Goal: Share content: Share content

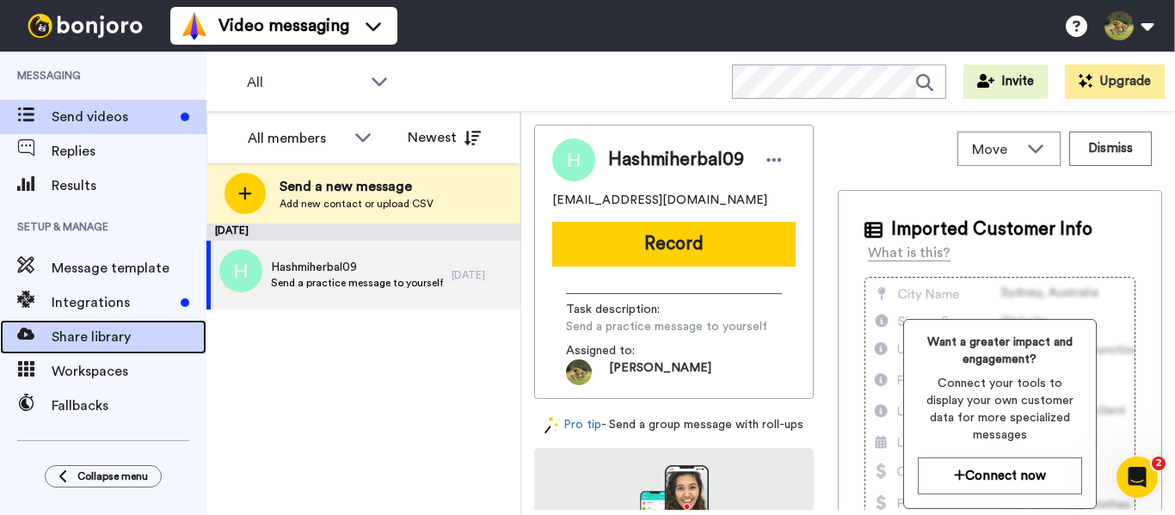
click at [123, 344] on span "Share library" at bounding box center [129, 337] width 155 height 21
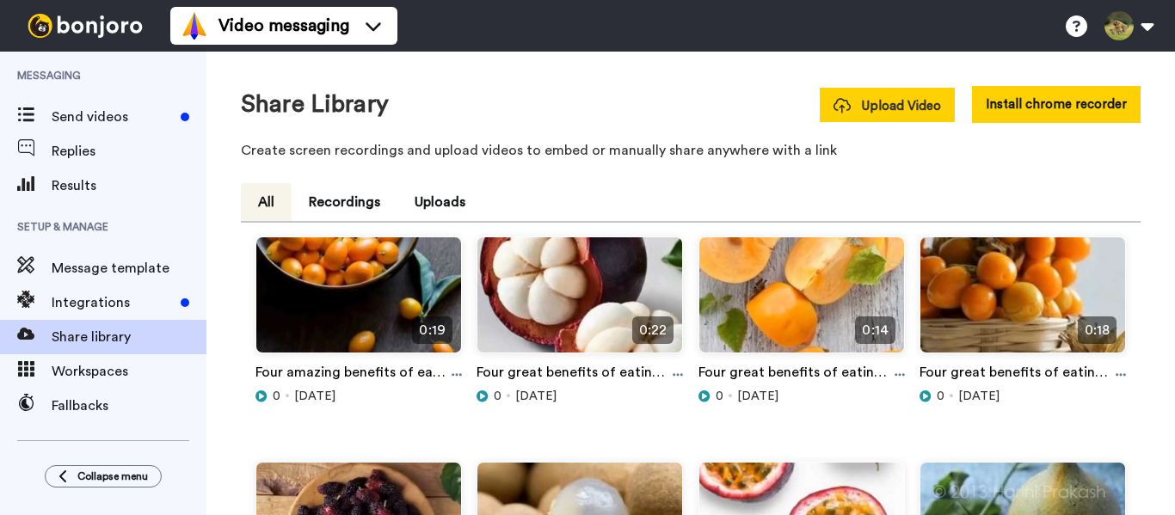
click at [904, 105] on span "Upload Video" at bounding box center [888, 106] width 108 height 18
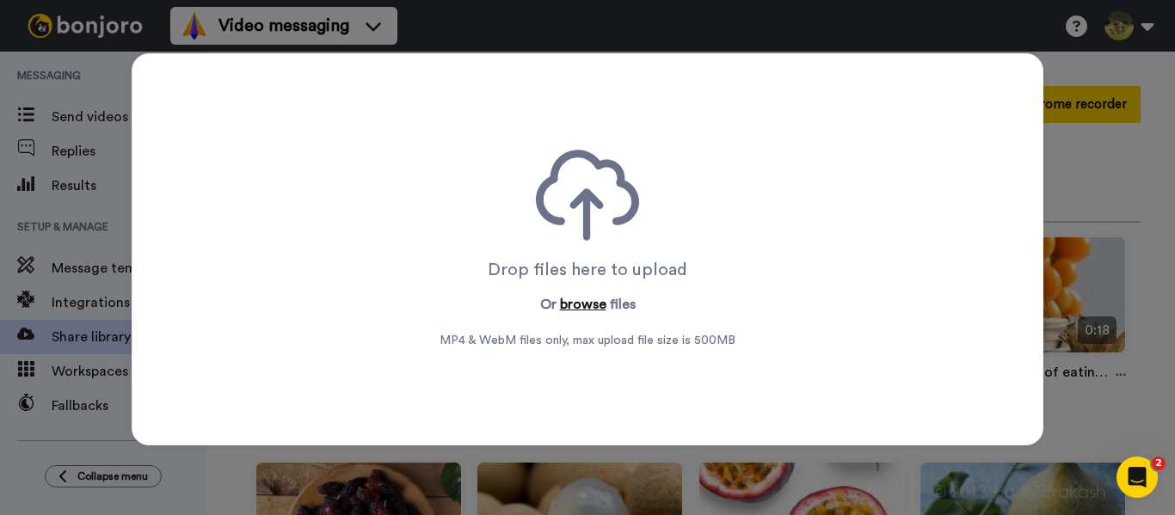
click at [571, 306] on button "browse" at bounding box center [583, 304] width 46 height 21
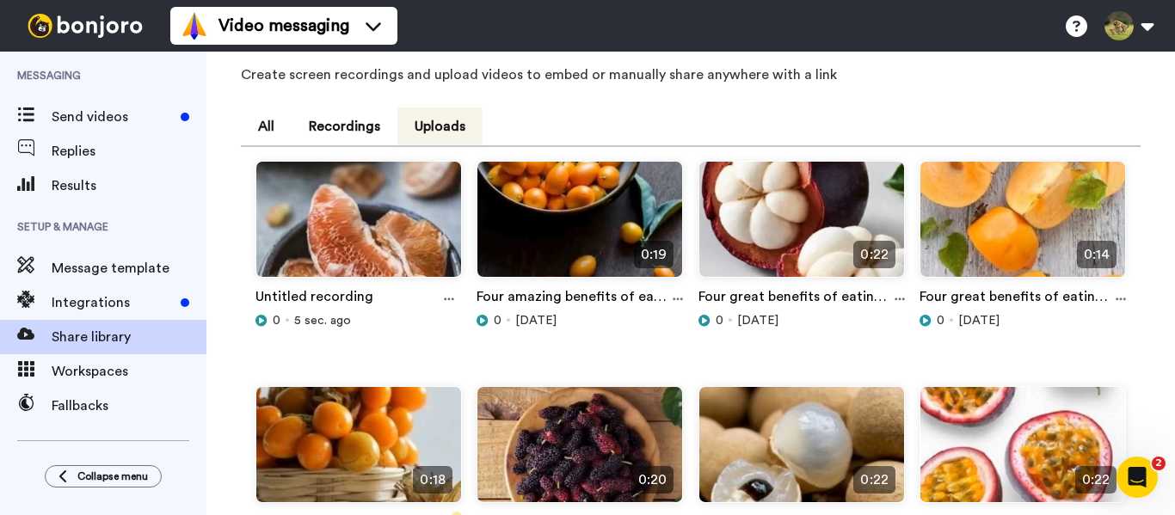
scroll to position [172, 0]
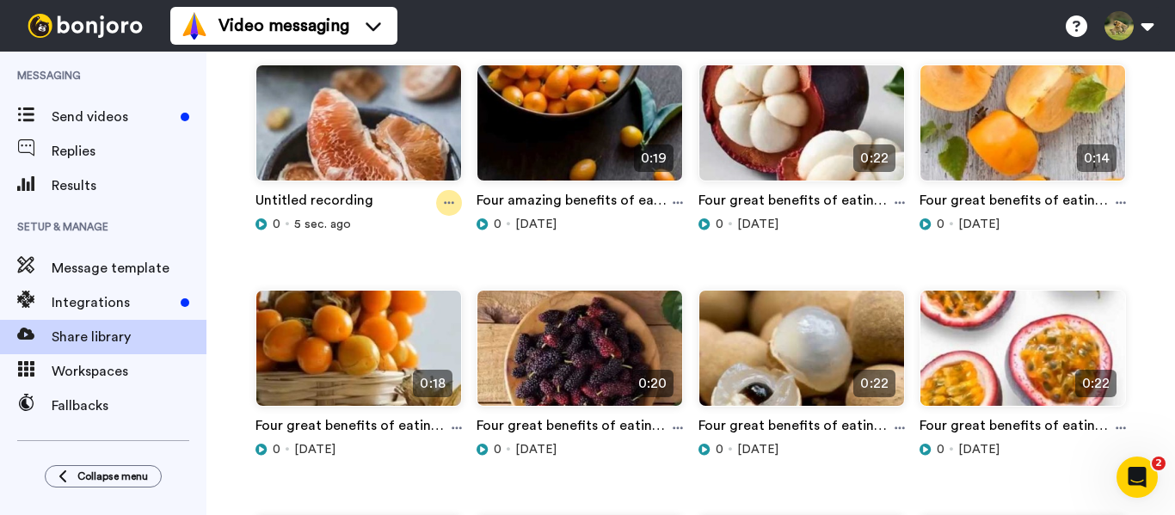
click at [445, 205] on icon at bounding box center [449, 203] width 10 height 12
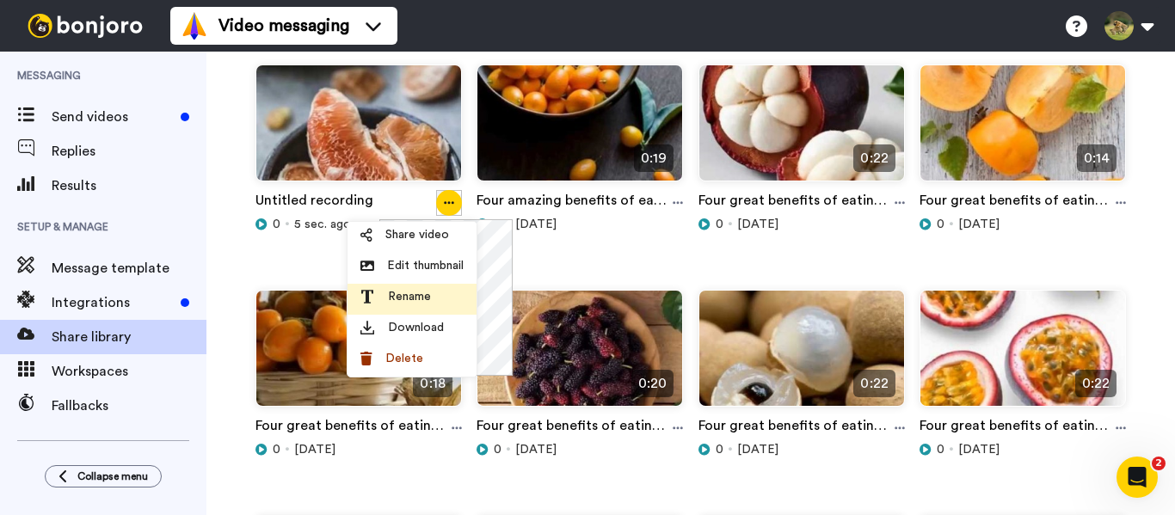
click at [415, 294] on span "Rename" at bounding box center [409, 296] width 43 height 17
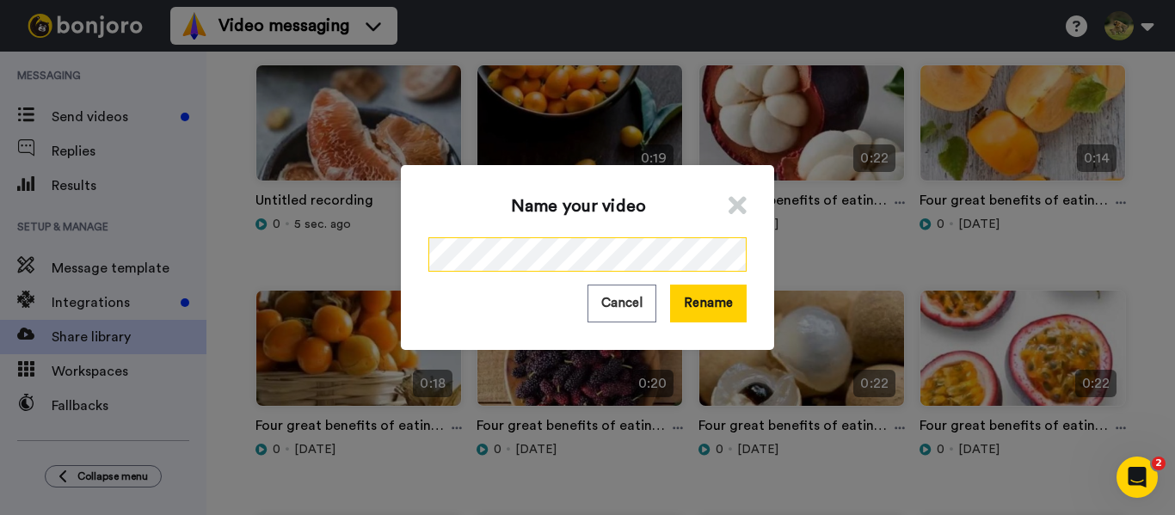
scroll to position [0, 245]
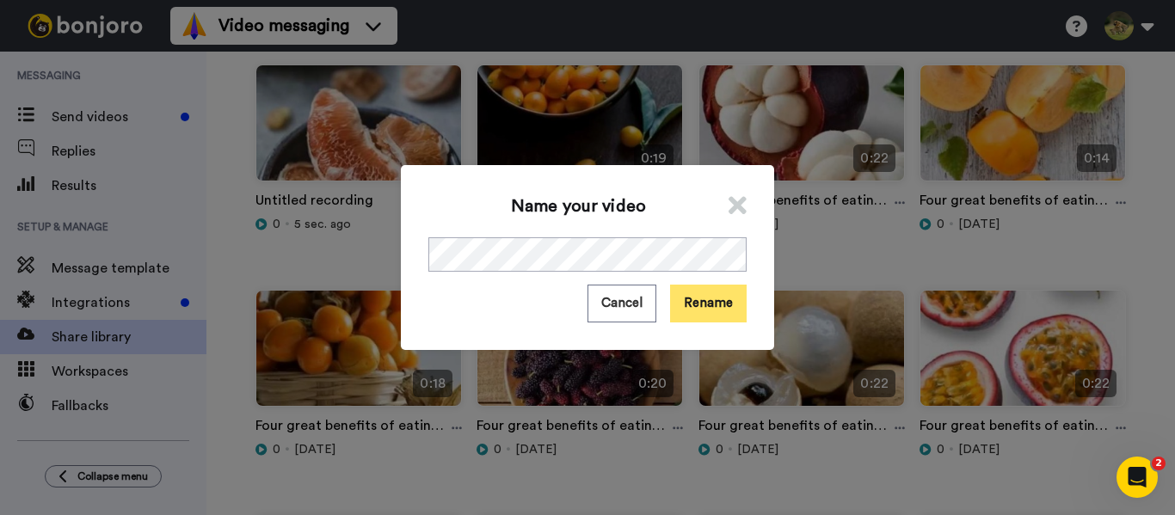
click at [726, 298] on button "Rename" at bounding box center [708, 303] width 77 height 37
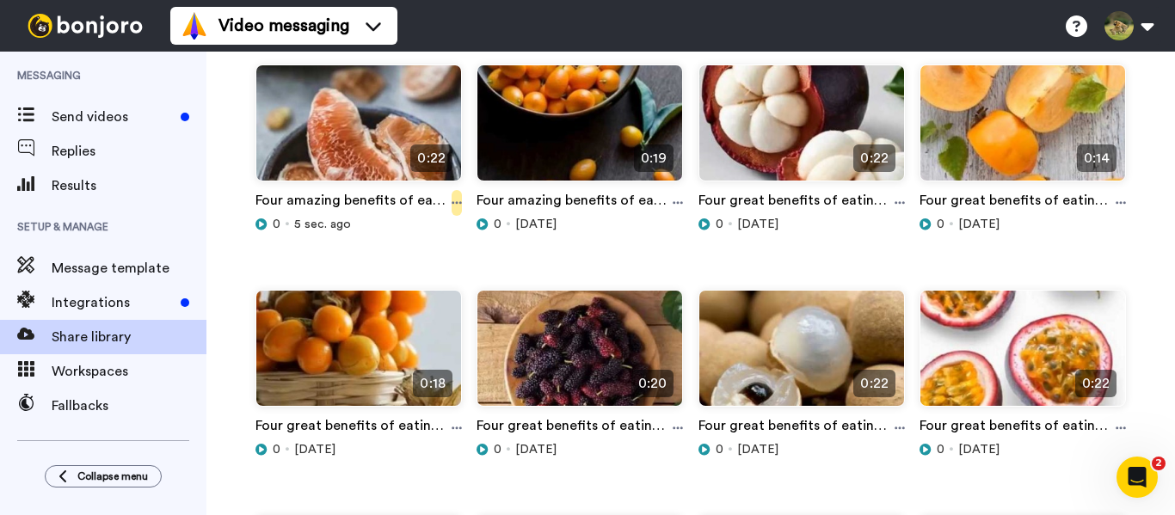
click at [453, 201] on icon at bounding box center [457, 203] width 10 height 12
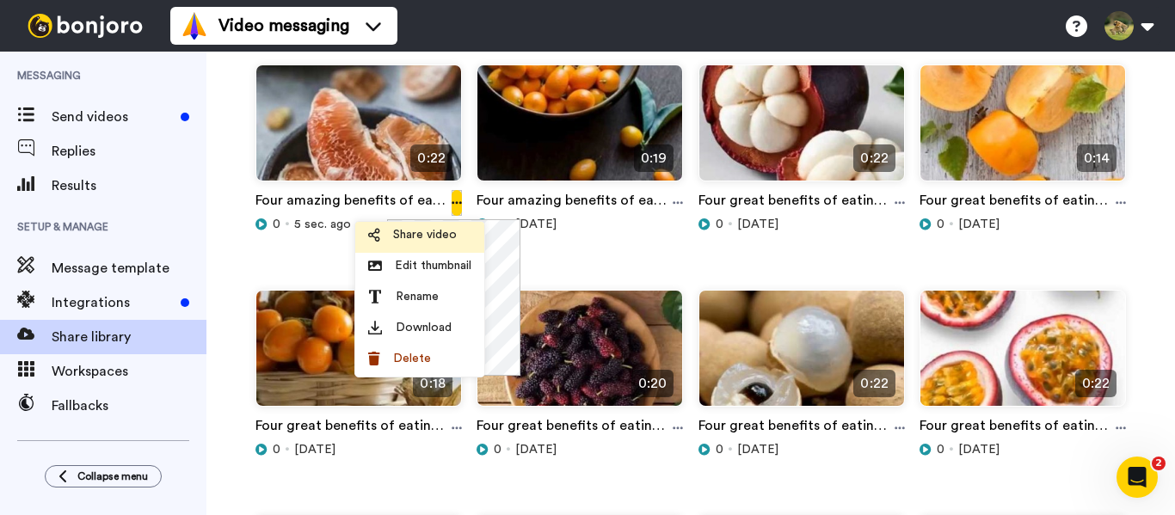
click at [431, 240] on span "Share video" at bounding box center [425, 234] width 64 height 17
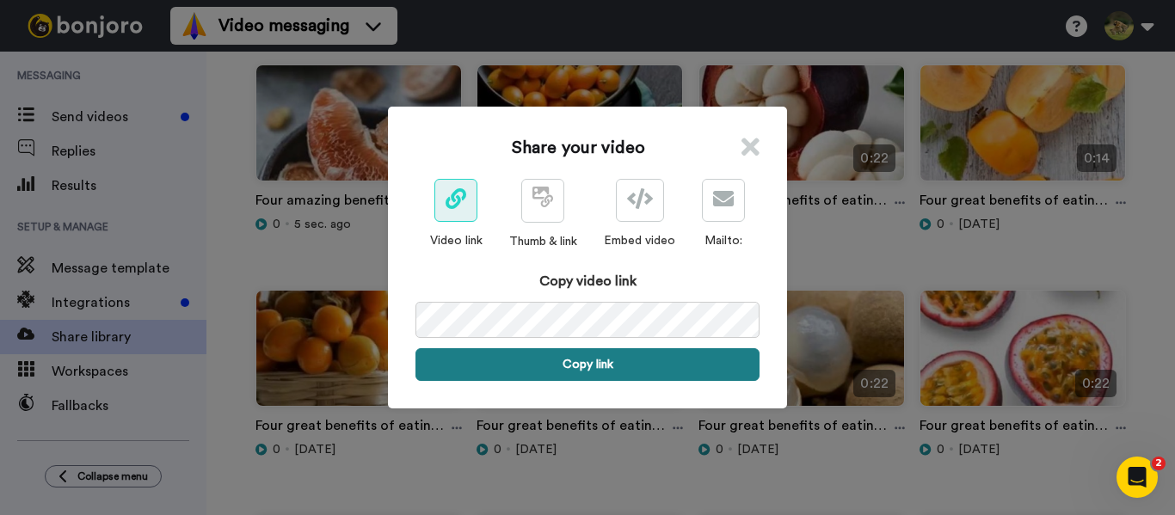
click at [583, 362] on button "Copy link" at bounding box center [588, 365] width 344 height 33
